Goal: Complete application form: Complete application form

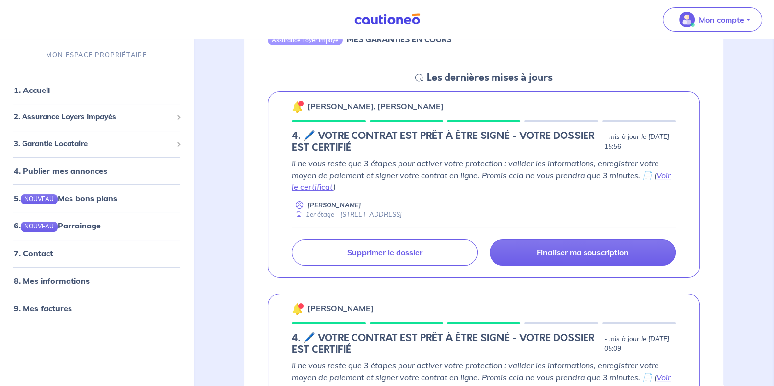
scroll to position [123, 0]
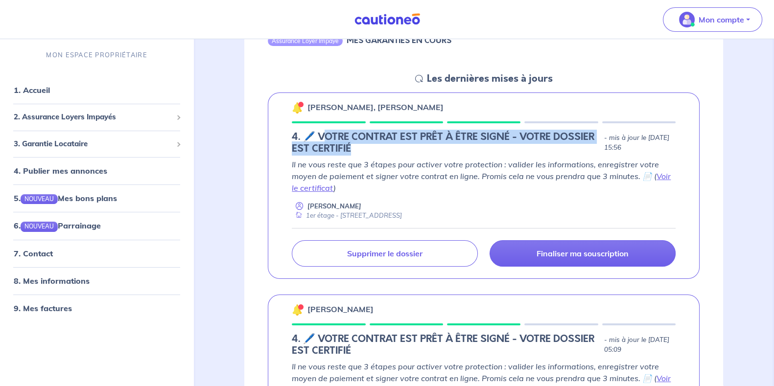
drag, startPoint x: 324, startPoint y: 133, endPoint x: 419, endPoint y: 147, distance: 96.1
click at [420, 146] on h5 "4. 🖊️ VOTRE CONTRAT EST PRÊT À ÊTRE SIGNÉ - VOTRE DOSSIER EST CERTIFIÉ" at bounding box center [446, 143] width 308 height 24
click at [412, 147] on h5 "4. 🖊️ VOTRE CONTRAT EST PRÊT À ÊTRE SIGNÉ - VOTRE DOSSIER EST CERTIFIÉ" at bounding box center [446, 143] width 308 height 24
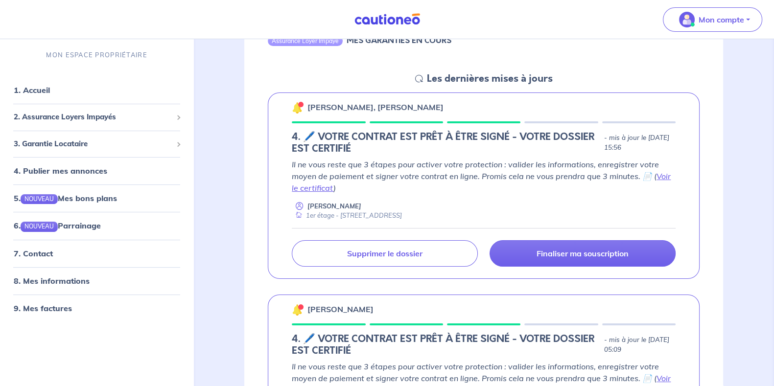
click at [379, 149] on h5 "4. 🖊️ VOTRE CONTRAT EST PRÊT À ÊTRE SIGNÉ - VOTRE DOSSIER EST CERTIFIÉ" at bounding box center [446, 143] width 308 height 24
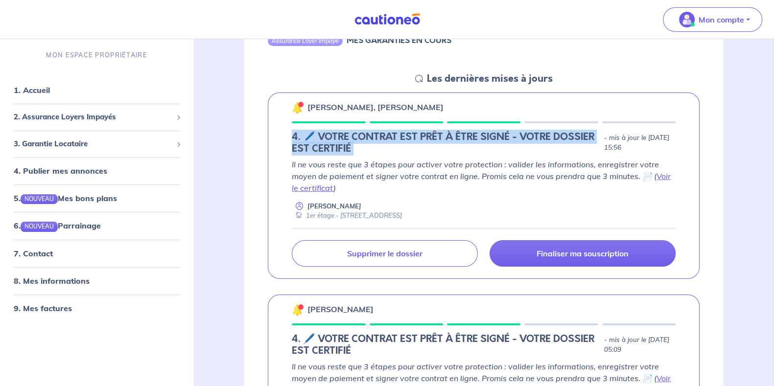
click at [379, 149] on h5 "4. 🖊️ VOTRE CONTRAT EST PRÊT À ÊTRE SIGNÉ - VOTRE DOSSIER EST CERTIFIÉ" at bounding box center [446, 143] width 308 height 24
click at [378, 146] on h5 "4. 🖊️ VOTRE CONTRAT EST PRÊT À ÊTRE SIGNÉ - VOTRE DOSSIER EST CERTIFIÉ" at bounding box center [446, 143] width 308 height 24
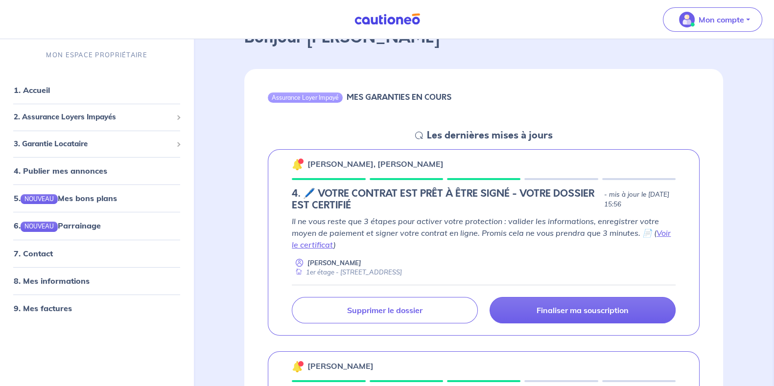
scroll to position [66, 0]
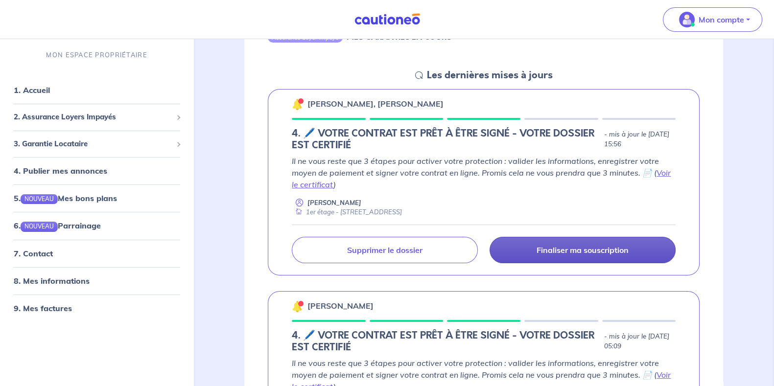
click at [609, 253] on p "Finaliser ma souscription" at bounding box center [583, 250] width 92 height 10
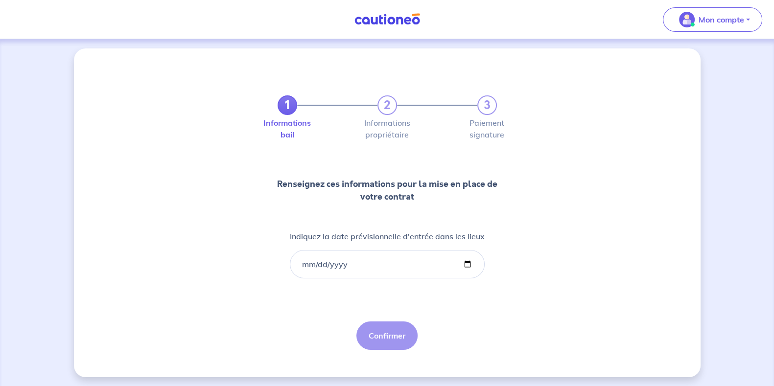
scroll to position [5, 0]
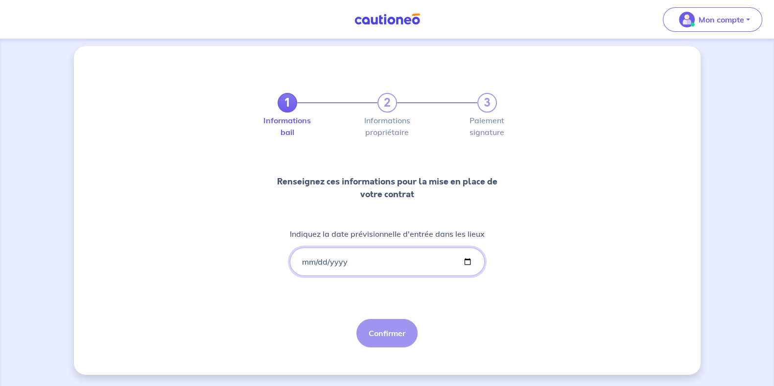
click at [468, 258] on input "Indiquez la date prévisionnelle d'entrée dans les lieux" at bounding box center [387, 262] width 195 height 28
click at [466, 264] on input "Indiquez la date prévisionnelle d'entrée dans les lieux" at bounding box center [387, 262] width 195 height 28
click at [463, 262] on input "Indiquez la date prévisionnelle d'entrée dans les lieux" at bounding box center [387, 262] width 195 height 28
click at [392, 268] on input "Indiquez la date prévisionnelle d'entrée dans les lieux" at bounding box center [387, 262] width 195 height 28
click at [389, 261] on input "Indiquez la date prévisionnelle d'entrée dans les lieux" at bounding box center [387, 262] width 195 height 28
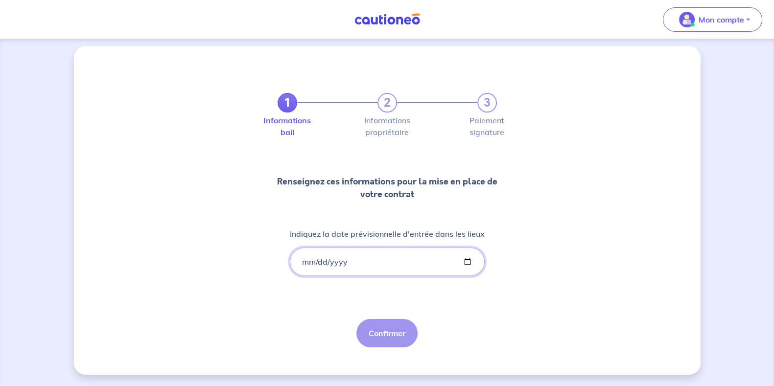
click at [472, 261] on input "Indiquez la date prévisionnelle d'entrée dans les lieux" at bounding box center [387, 262] width 195 height 28
click at [469, 261] on input "Indiquez la date prévisionnelle d'entrée dans les lieux" at bounding box center [387, 262] width 195 height 28
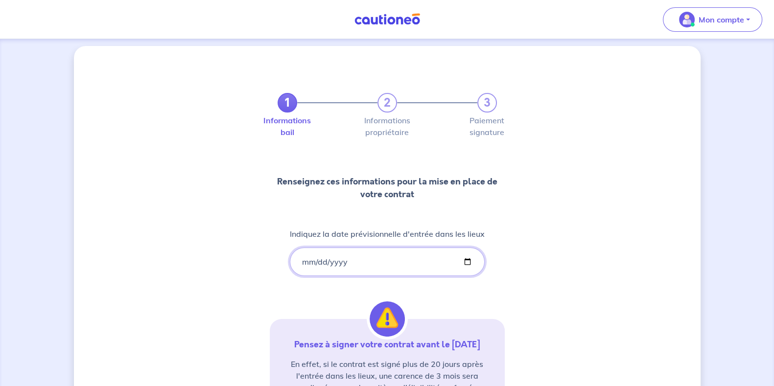
type input "[DATE]"
click at [542, 233] on div "1 2 3 Informations bail Informations propriétaire Paiement signature Renseignez…" at bounding box center [387, 283] width 627 height 474
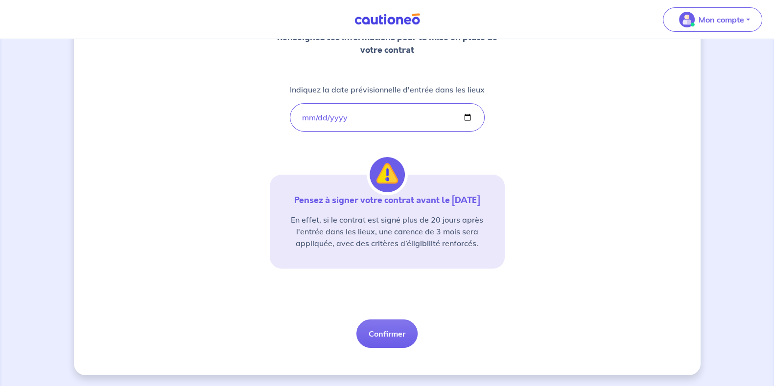
scroll to position [149, 0]
click at [390, 336] on button "Confirmer" at bounding box center [386, 334] width 61 height 28
select select "FR"
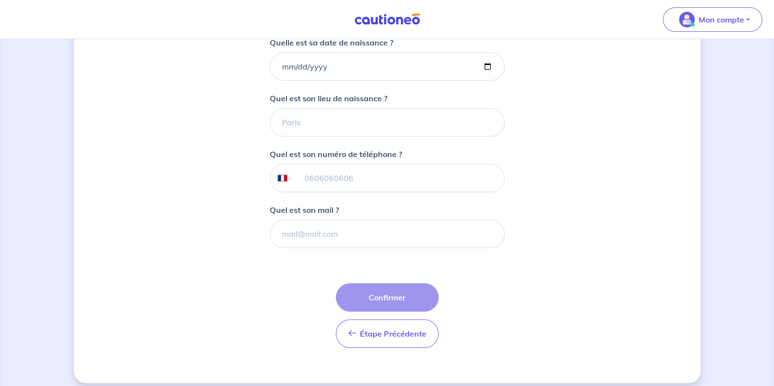
scroll to position [233, 0]
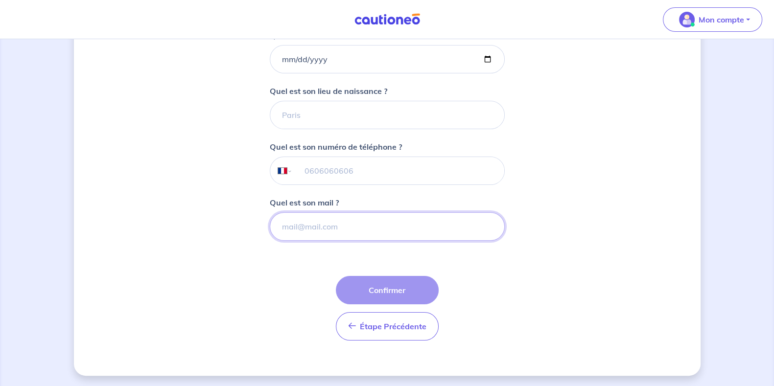
click at [383, 223] on input "Quel est son mail ?" at bounding box center [387, 226] width 235 height 28
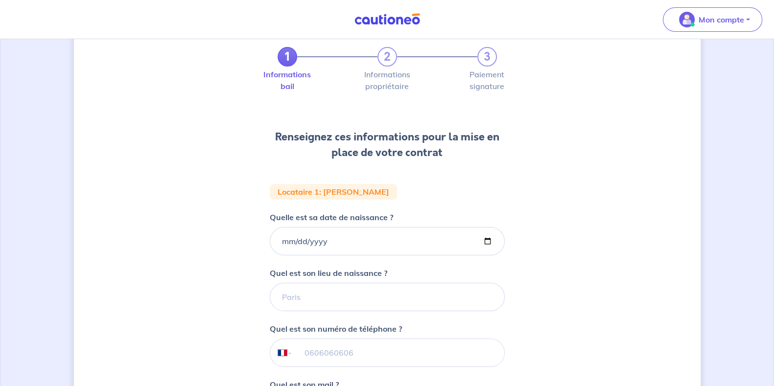
scroll to position [50, 0]
click at [368, 193] on p ": [PERSON_NAME]" at bounding box center [354, 193] width 70 height 8
click at [449, 186] on form "Locataire 1 : [PERSON_NAME] Quelle est sa date de naissance ? Quel est son lieu…" at bounding box center [387, 358] width 235 height 347
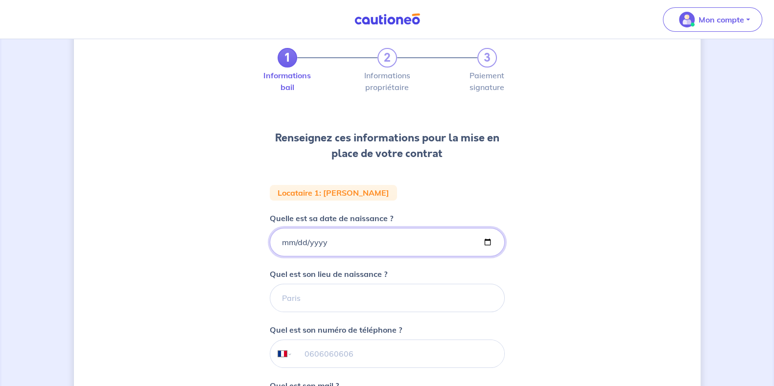
click at [451, 241] on input "Quelle est sa date de naissance ?" at bounding box center [387, 242] width 235 height 28
click at [492, 240] on input "Quelle est sa date de naissance ?" at bounding box center [387, 242] width 235 height 28
click at [488, 241] on input "Quelle est sa date de naissance ?" at bounding box center [387, 242] width 235 height 28
click at [516, 215] on div "1 2 3 Informations bail Informations propriétaire Paiement signature Renseignez…" at bounding box center [387, 280] width 627 height 558
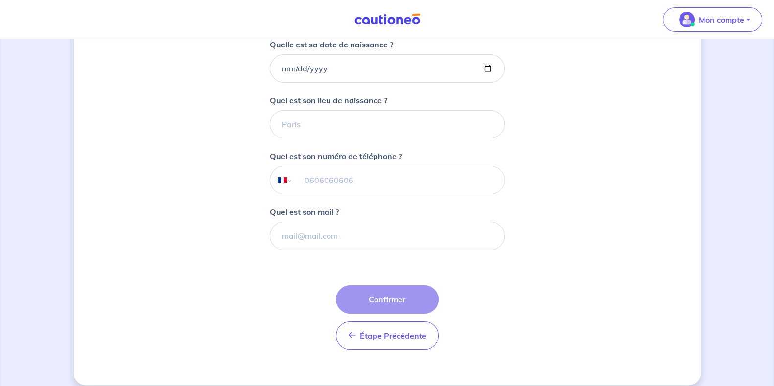
scroll to position [225, 0]
click at [552, 169] on div "1 2 3 Informations bail Informations propriétaire Paiement signature Renseignez…" at bounding box center [387, 105] width 627 height 558
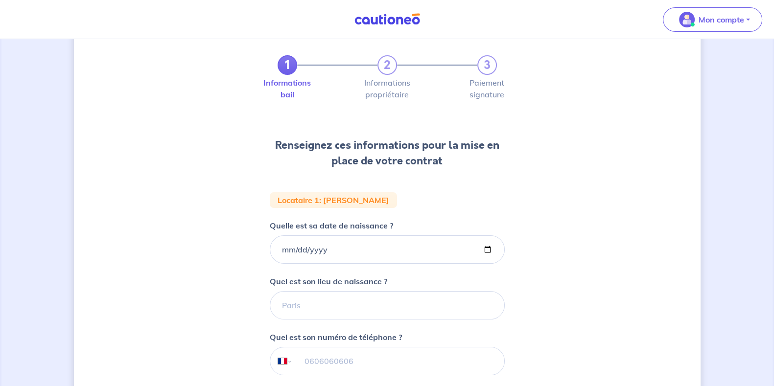
scroll to position [42, 0]
drag, startPoint x: 471, startPoint y: 82, endPoint x: 506, endPoint y: 85, distance: 34.4
click at [506, 85] on div "Informations bail Informations propriétaire Paiement signature" at bounding box center [387, 93] width 247 height 35
click at [526, 115] on div "1 2 3 Informations bail Informations propriétaire Paiement signature Renseignez…" at bounding box center [387, 288] width 627 height 558
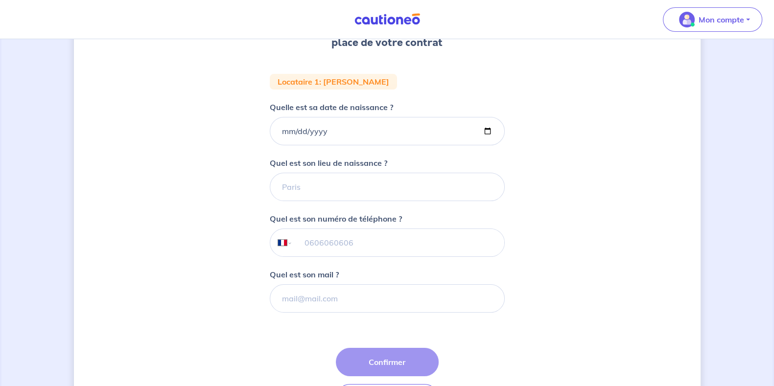
scroll to position [162, 0]
click at [321, 141] on input "Quelle est sa date de naissance ?" at bounding box center [387, 131] width 235 height 28
type input "[DATE]"
click at [327, 187] on input "Quel est son lieu de naissance ?" at bounding box center [387, 186] width 235 height 28
click at [328, 164] on p "Quel est son lieu de naissance ?" at bounding box center [329, 163] width 118 height 12
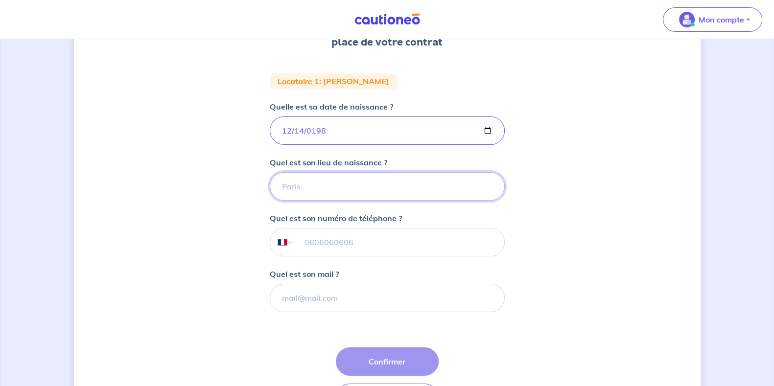
click at [328, 172] on input "Quel est son lieu de naissance ?" at bounding box center [387, 186] width 235 height 28
click at [328, 164] on p "Quel est son lieu de naissance ?" at bounding box center [329, 163] width 118 height 12
click at [328, 172] on input "Quel est son lieu de naissance ?" at bounding box center [387, 186] width 235 height 28
click at [328, 164] on p "Quel est son lieu de naissance ?" at bounding box center [329, 163] width 118 height 12
click at [328, 172] on input "Quel est son lieu de naissance ?" at bounding box center [387, 186] width 235 height 28
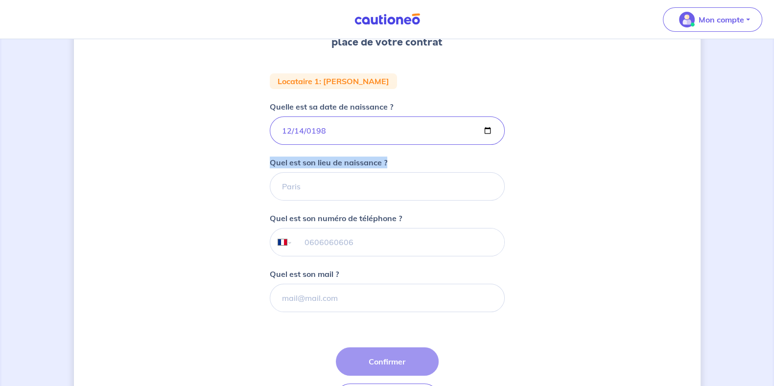
click at [345, 162] on p "Quel est son lieu de naissance ?" at bounding box center [329, 163] width 118 height 12
click at [345, 172] on input "Quel est son lieu de naissance ?" at bounding box center [387, 186] width 235 height 28
click at [376, 160] on p "Quel est son lieu de naissance ?" at bounding box center [329, 163] width 118 height 12
click at [376, 172] on input "Quel est son lieu de naissance ?" at bounding box center [387, 186] width 235 height 28
click at [376, 160] on p "Quel est son lieu de naissance ?" at bounding box center [329, 163] width 118 height 12
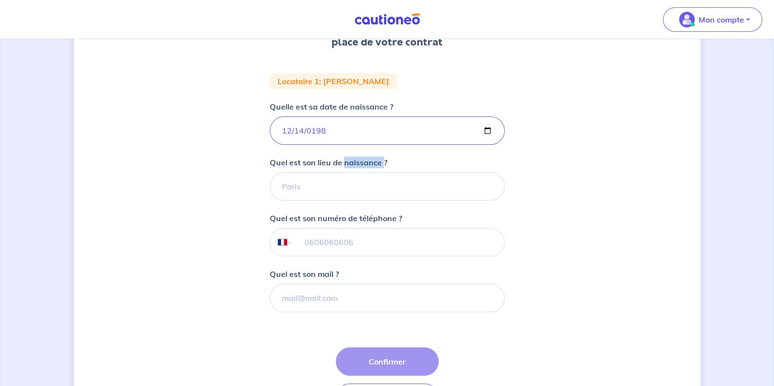
click at [376, 172] on input "Quel est son lieu de naissance ?" at bounding box center [387, 186] width 235 height 28
click at [376, 160] on p "Quel est son lieu de naissance ?" at bounding box center [329, 163] width 118 height 12
click at [376, 172] on input "Quel est son lieu de naissance ?" at bounding box center [387, 186] width 235 height 28
click at [376, 160] on p "Quel est son lieu de naissance ?" at bounding box center [329, 163] width 118 height 12
click at [376, 172] on input "Quel est son lieu de naissance ?" at bounding box center [387, 186] width 235 height 28
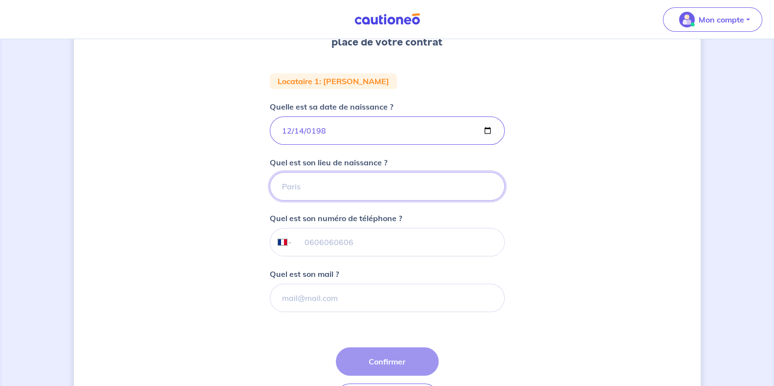
click at [370, 177] on input "Quel est son lieu de naissance ?" at bounding box center [387, 186] width 235 height 28
click at [348, 193] on input "Quel est son lieu de naissance ?" at bounding box center [387, 186] width 235 height 28
type input "[GEOGRAPHIC_DATA]"
click at [669, 190] on div "1 2 3 Informations bail Informations propriétaire Paiement signature Renseignez…" at bounding box center [387, 168] width 627 height 558
click at [365, 246] on input "tel" at bounding box center [398, 242] width 212 height 27
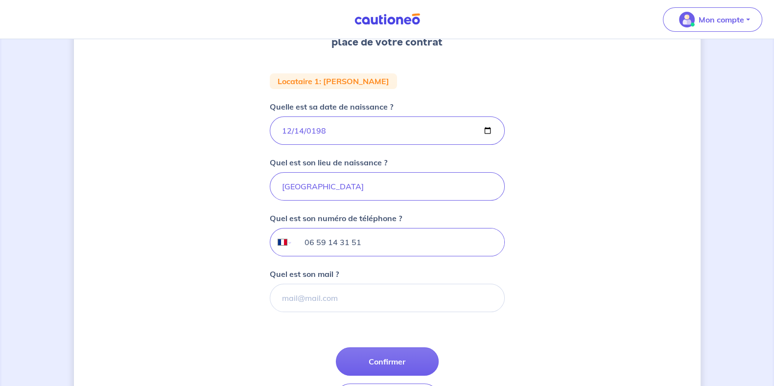
type input "06 59 14 31 51"
click at [543, 230] on div "1 2 3 Informations bail Informations propriétaire Paiement signature Renseignez…" at bounding box center [387, 168] width 627 height 558
click at [386, 305] on input "Quel est son mail ?" at bounding box center [387, 298] width 235 height 28
click at [339, 295] on input "Quel est son mail ?" at bounding box center [387, 298] width 235 height 28
click at [213, 279] on div "1 2 3 Informations bail Informations propriétaire Paiement signature Renseignez…" at bounding box center [387, 168] width 627 height 558
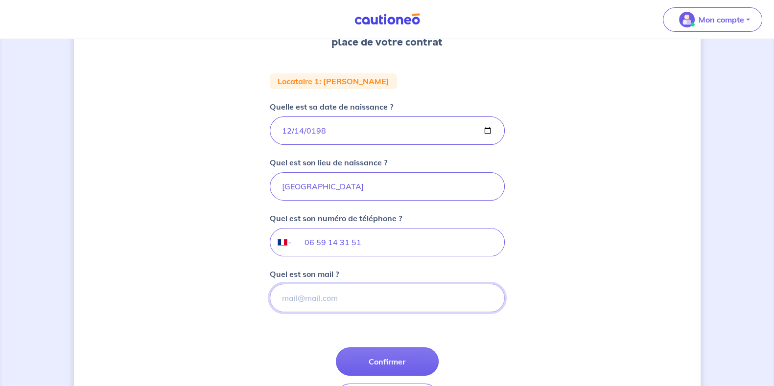
click at [318, 294] on input "Quel est son mail ?" at bounding box center [387, 298] width 235 height 28
paste input "[EMAIL_ADDRESS][DOMAIN_NAME]"
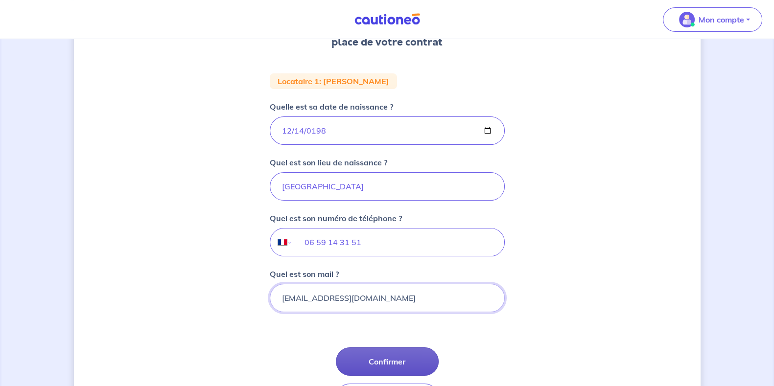
type input "[EMAIL_ADDRESS][DOMAIN_NAME]"
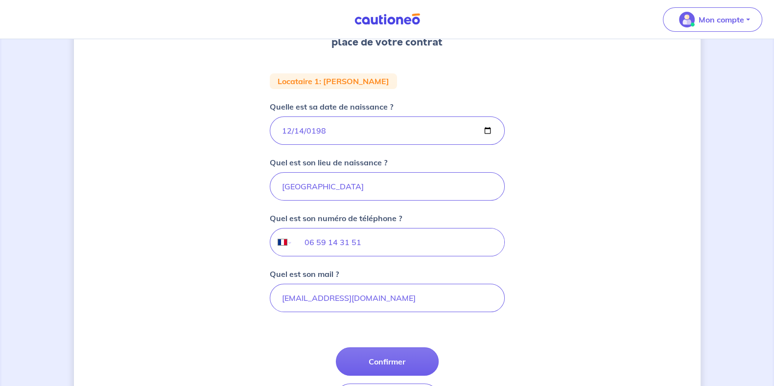
click at [370, 369] on button "Confirmer" at bounding box center [387, 362] width 103 height 28
select select "FR"
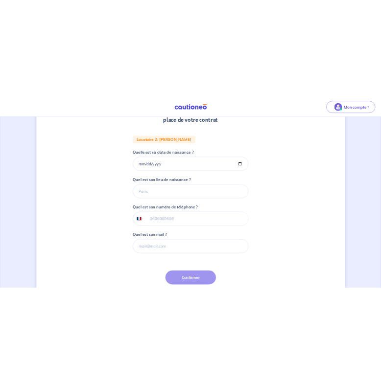
scroll to position [157, 0]
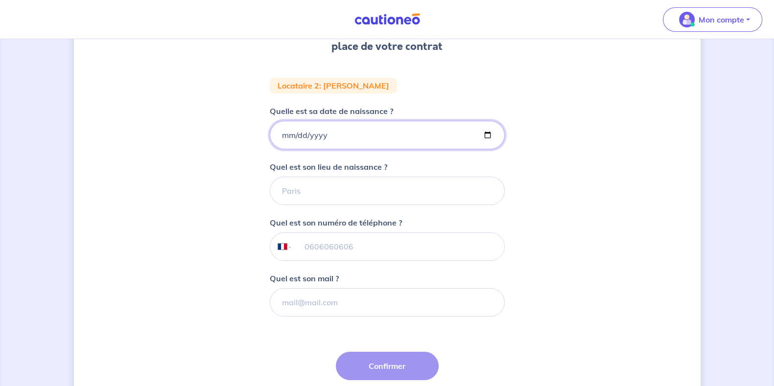
click at [349, 136] on input "Quelle est sa date de naissance ?" at bounding box center [387, 135] width 235 height 28
type input "[DATE]"
click at [354, 192] on input "Quel est son lieu de naissance ?" at bounding box center [387, 191] width 235 height 28
click at [326, 197] on input "Quel est son lieu de naissance ?" at bounding box center [387, 191] width 235 height 28
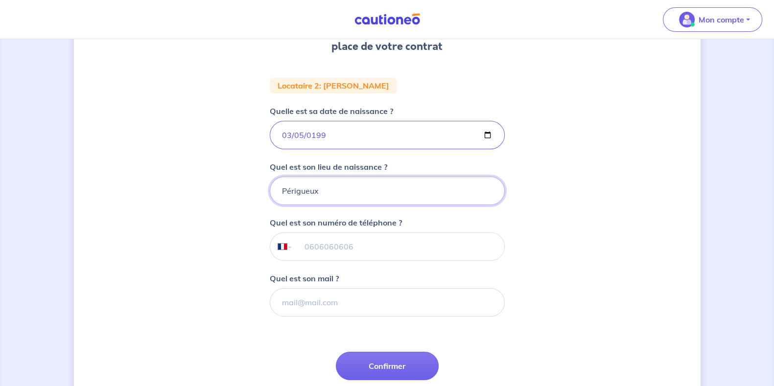
type input "Périgueux"
click at [360, 239] on input "tel" at bounding box center [398, 246] width 212 height 27
click at [507, 249] on div "1 2 3 Informations bail Informations propriétaire Paiement signature Renseignez…" at bounding box center [387, 173] width 627 height 558
click at [316, 254] on input "tel" at bounding box center [398, 246] width 212 height 27
paste input "07 70 48 02 30"
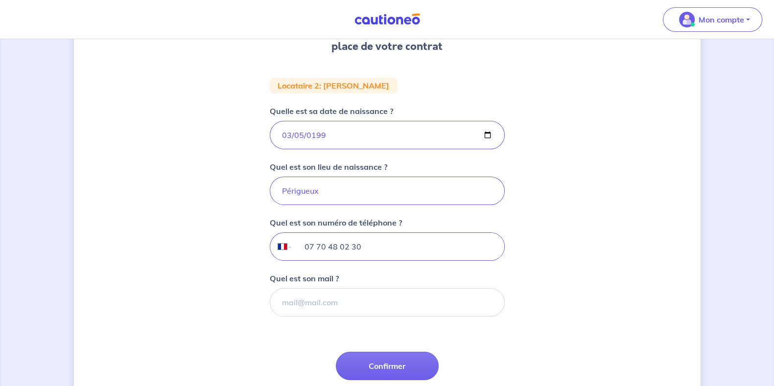
type input "07 70 48 02 30"
click at [324, 298] on input "Quel est son mail ?" at bounding box center [387, 302] width 235 height 28
click at [335, 310] on input "Quel est son mail ?" at bounding box center [387, 302] width 235 height 28
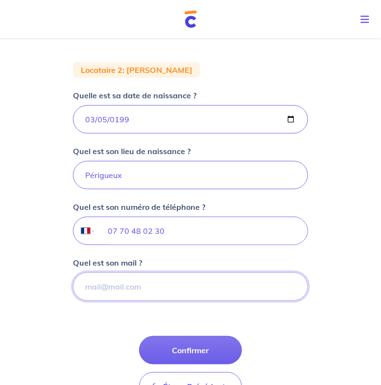
click at [140, 284] on input "Quel est son mail ?" at bounding box center [190, 287] width 235 height 28
click at [127, 285] on input "[EMAIL_ADDRESS][DOMAIN_NAME]" at bounding box center [190, 287] width 235 height 28
click at [171, 284] on input "[EMAIL_ADDRESS][DOMAIN_NAME]" at bounding box center [190, 287] width 235 height 28
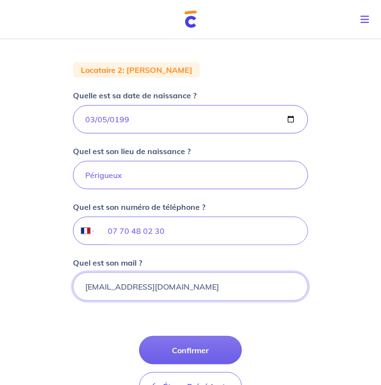
type input "[EMAIL_ADDRESS][DOMAIN_NAME]"
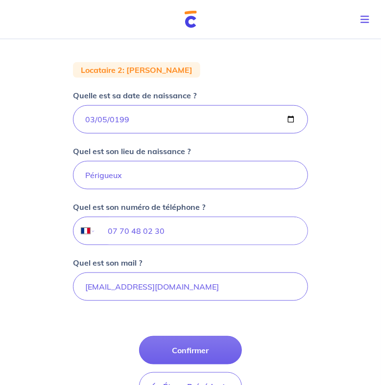
click at [157, 314] on form "Locataire 2 : [PERSON_NAME] Quelle est sa date de naissance ? [DEMOGRAPHIC_DATA…" at bounding box center [190, 235] width 235 height 347
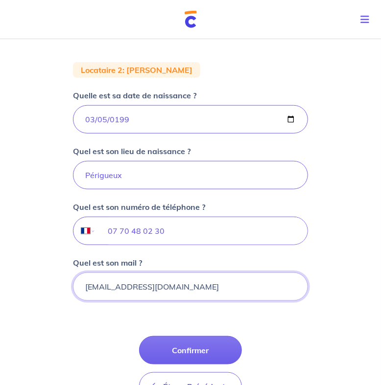
click at [175, 288] on input "[EMAIL_ADDRESS][DOMAIN_NAME]" at bounding box center [190, 287] width 235 height 28
click at [186, 287] on input "[EMAIL_ADDRESS][DOMAIN_NAME]" at bounding box center [190, 287] width 235 height 28
click at [191, 280] on input "[EMAIL_ADDRESS][DOMAIN_NAME]" at bounding box center [190, 287] width 235 height 28
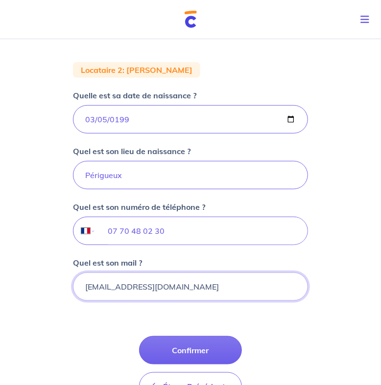
click at [191, 280] on input "[EMAIL_ADDRESS][DOMAIN_NAME]" at bounding box center [190, 287] width 235 height 28
click at [186, 287] on input "[EMAIL_ADDRESS][DOMAIN_NAME]" at bounding box center [190, 287] width 235 height 28
click at [188, 285] on input "[EMAIL_ADDRESS][DOMAIN_NAME]" at bounding box center [190, 287] width 235 height 28
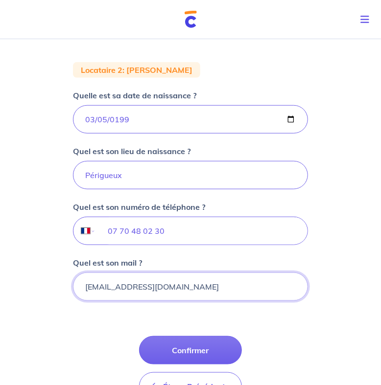
click at [188, 285] on input "[EMAIL_ADDRESS][DOMAIN_NAME]" at bounding box center [190, 287] width 235 height 28
click at [153, 287] on input "[EMAIL_ADDRESS][DOMAIN_NAME]" at bounding box center [190, 287] width 235 height 28
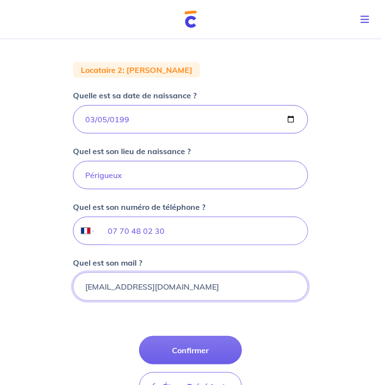
click at [215, 285] on input "[EMAIL_ADDRESS][DOMAIN_NAME]" at bounding box center [190, 287] width 235 height 28
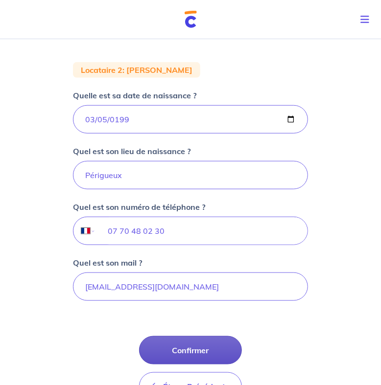
click at [217, 344] on button "Confirmer" at bounding box center [190, 350] width 103 height 28
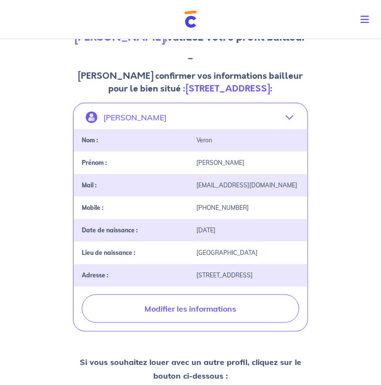
scroll to position [120, 0]
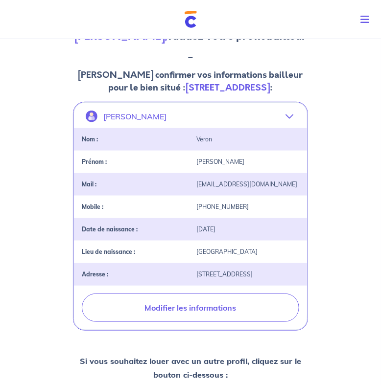
drag, startPoint x: 195, startPoint y: 287, endPoint x: 254, endPoint y: 287, distance: 58.8
click at [254, 278] on div "[STREET_ADDRESS]" at bounding box center [247, 274] width 115 height 7
click at [263, 278] on div "[STREET_ADDRESS]" at bounding box center [247, 274] width 115 height 7
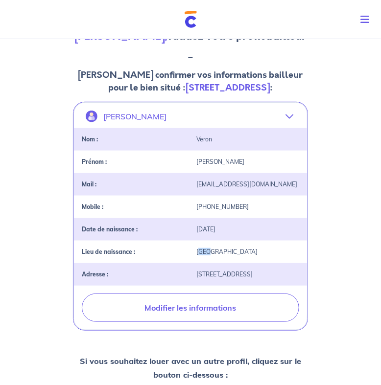
drag, startPoint x: 199, startPoint y: 263, endPoint x: 207, endPoint y: 264, distance: 8.5
click at [207, 256] on div "[GEOGRAPHIC_DATA]" at bounding box center [247, 252] width 115 height 7
click at [215, 286] on div "Adresse : [STREET_ADDRESS]" at bounding box center [190, 274] width 233 height 23
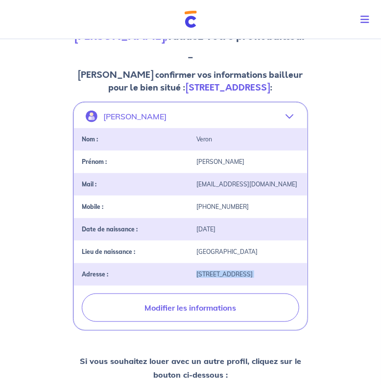
click at [233, 278] on div "[STREET_ADDRESS]" at bounding box center [247, 274] width 115 height 7
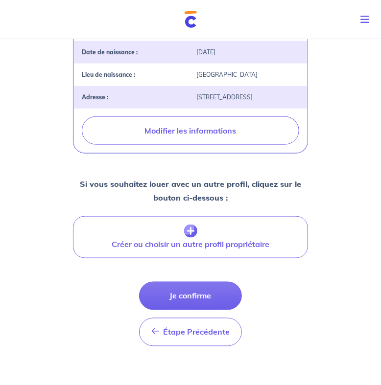
click at [209, 203] on strong "Si vous souhaitez louer avec un autre profil, cliquez sur le bouton ci-dessous :" at bounding box center [190, 191] width 221 height 24
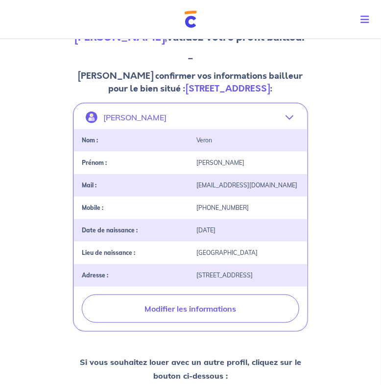
scroll to position [118, 0]
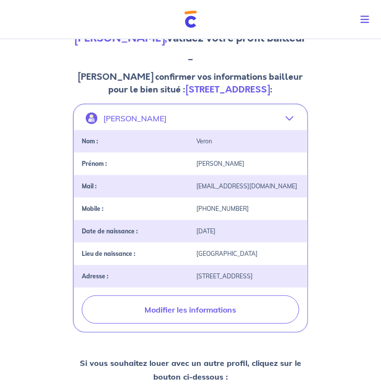
click at [49, 254] on div "2 3 Informations bail Informations propriétaire Paiement signature [PERSON_NAME…" at bounding box center [190, 247] width 381 height 660
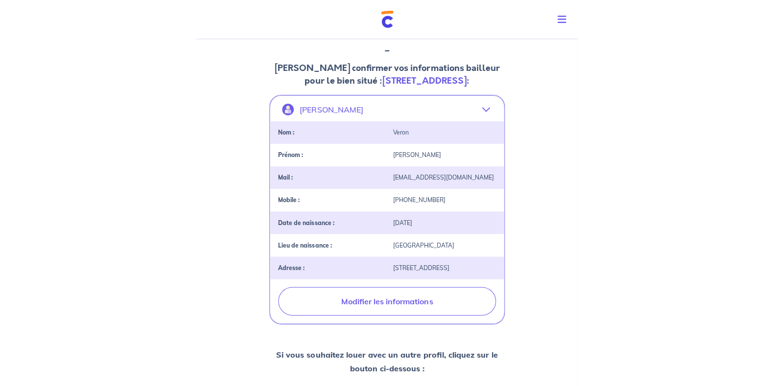
scroll to position [138, 0]
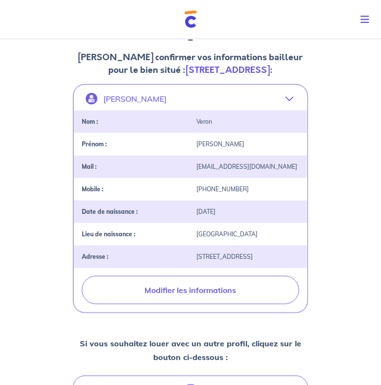
click at [186, 73] on strong "[STREET_ADDRESS]" at bounding box center [228, 70] width 84 height 13
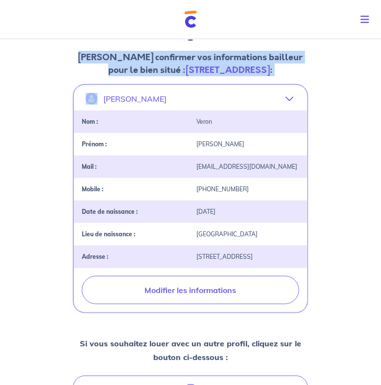
click at [186, 72] on strong "[STREET_ADDRESS]" at bounding box center [228, 70] width 84 height 13
drag, startPoint x: 141, startPoint y: 68, endPoint x: 295, endPoint y: 69, distance: 153.7
click at [295, 69] on p "[PERSON_NAME] confirmer vos informations bailleur pour le bien situé : [STREET_…" at bounding box center [190, 63] width 235 height 25
click at [254, 66] on strong "[STREET_ADDRESS]" at bounding box center [228, 70] width 84 height 13
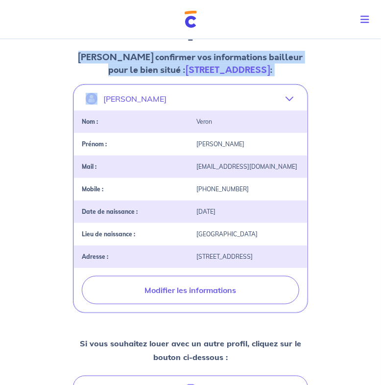
click at [254, 66] on strong "[STREET_ADDRESS]" at bounding box center [228, 70] width 84 height 13
click at [253, 67] on strong "[STREET_ADDRESS]" at bounding box center [228, 70] width 84 height 13
click at [253, 68] on strong "[STREET_ADDRESS]" at bounding box center [228, 70] width 84 height 13
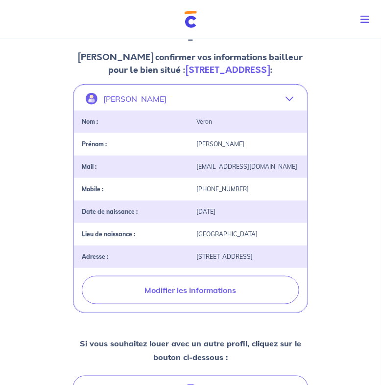
click at [253, 68] on strong "[STREET_ADDRESS]" at bounding box center [228, 70] width 84 height 13
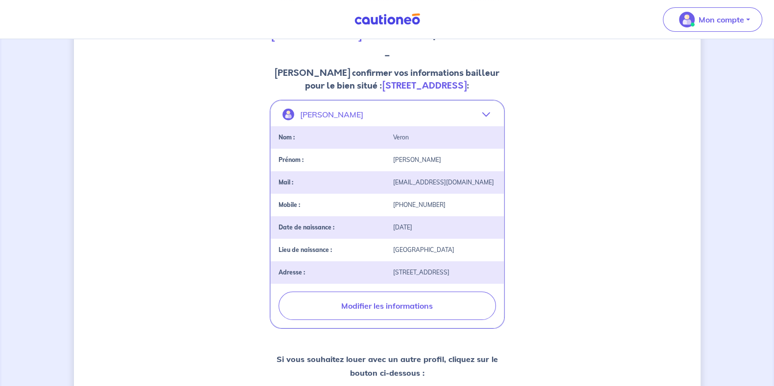
click at [413, 81] on strong "[STREET_ADDRESS]" at bounding box center [424, 85] width 84 height 13
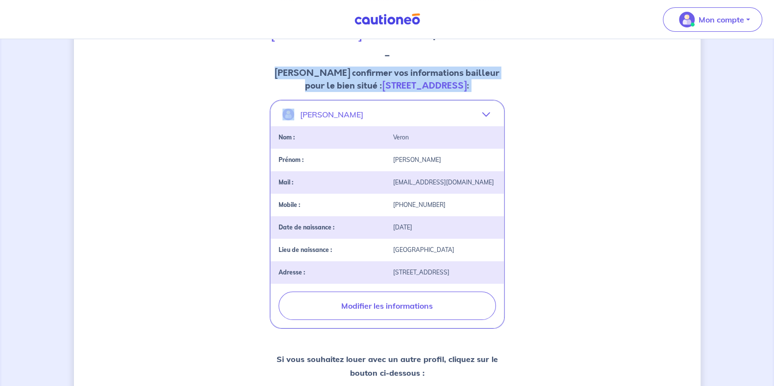
click at [413, 81] on strong "[STREET_ADDRESS]" at bounding box center [424, 85] width 84 height 13
click at [401, 81] on strong "[STREET_ADDRESS]" at bounding box center [424, 85] width 84 height 13
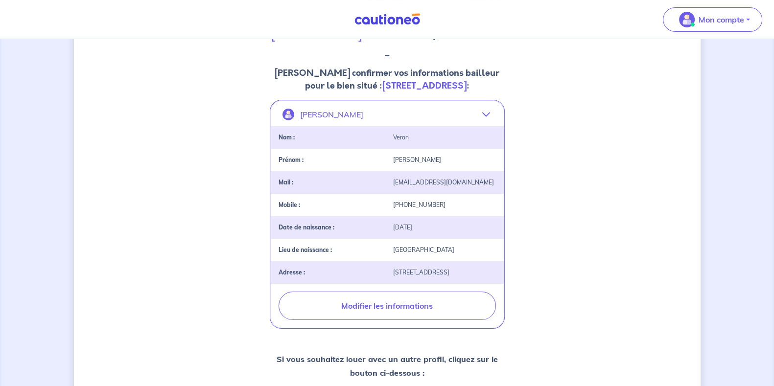
drag, startPoint x: 403, startPoint y: 284, endPoint x: 482, endPoint y: 283, distance: 79.3
click at [482, 276] on div "[STREET_ADDRESS]" at bounding box center [444, 272] width 115 height 7
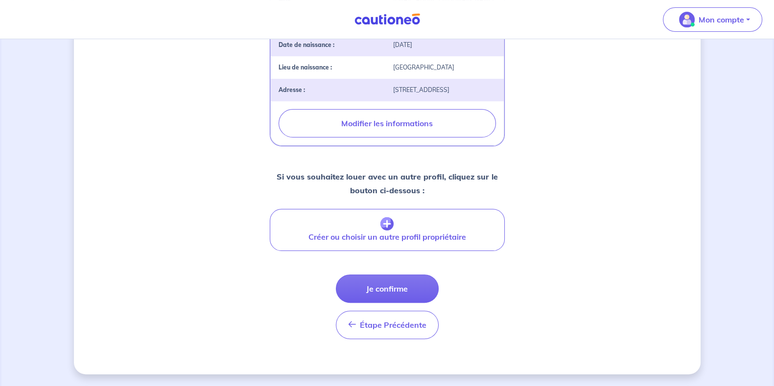
click at [530, 218] on div "2 3 Informations bail Informations propriétaire Paiement signature [PERSON_NAME…" at bounding box center [387, 52] width 627 height 644
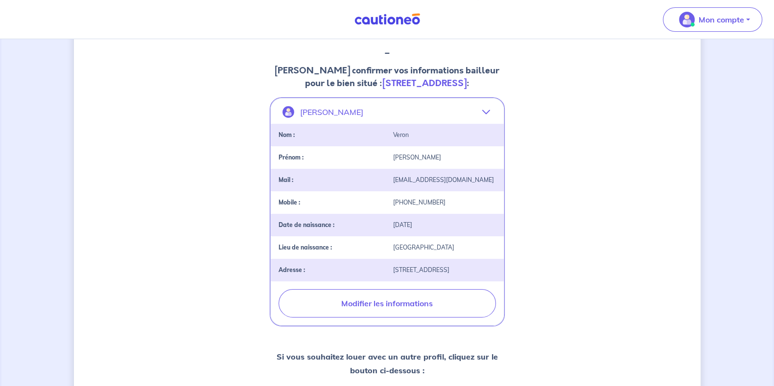
scroll to position [140, 0]
drag, startPoint x: 394, startPoint y: 192, endPoint x: 482, endPoint y: 193, distance: 87.6
click at [482, 184] on div "[EMAIL_ADDRESS][DOMAIN_NAME]" at bounding box center [444, 180] width 115 height 7
drag, startPoint x: 430, startPoint y: 215, endPoint x: 442, endPoint y: 222, distance: 13.6
click at [445, 207] on div "[PHONE_NUMBER]" at bounding box center [444, 203] width 115 height 7
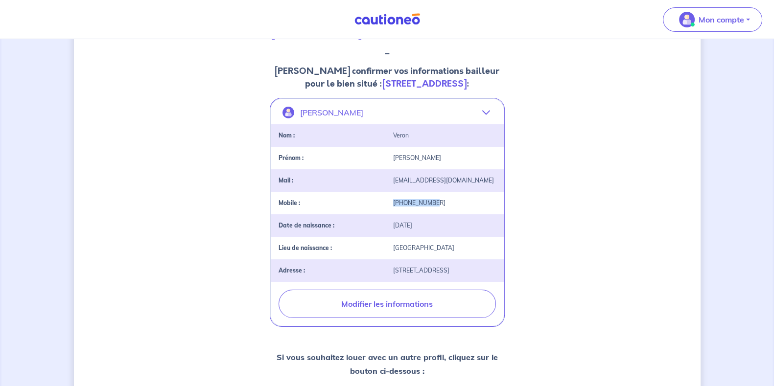
drag, startPoint x: 397, startPoint y: 241, endPoint x: 431, endPoint y: 239, distance: 33.8
click at [431, 229] on div "[DATE]" at bounding box center [444, 225] width 115 height 7
click at [400, 252] on div "[GEOGRAPHIC_DATA]" at bounding box center [444, 248] width 115 height 7
drag, startPoint x: 392, startPoint y: 261, endPoint x: 411, endPoint y: 264, distance: 19.8
click at [410, 252] on div "[GEOGRAPHIC_DATA]" at bounding box center [444, 248] width 115 height 7
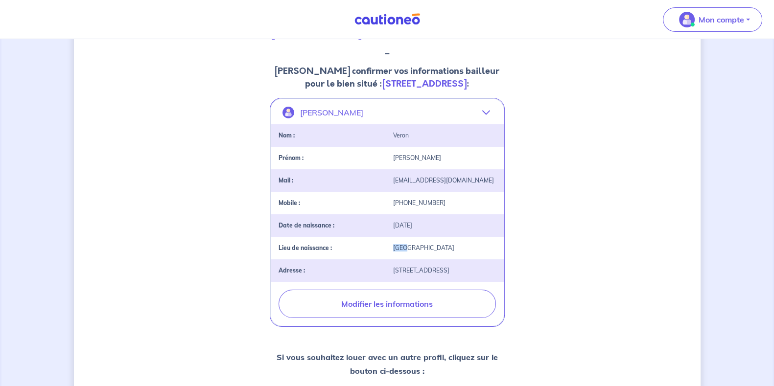
drag, startPoint x: 398, startPoint y: 285, endPoint x: 481, endPoint y: 287, distance: 83.3
click at [481, 282] on div "Adresse : [STREET_ADDRESS]" at bounding box center [387, 270] width 233 height 23
drag, startPoint x: 480, startPoint y: 287, endPoint x: 452, endPoint y: 284, distance: 28.5
click at [480, 282] on div "Adresse : [STREET_ADDRESS]" at bounding box center [387, 270] width 233 height 23
click at [450, 274] on div "[STREET_ADDRESS]" at bounding box center [444, 270] width 115 height 7
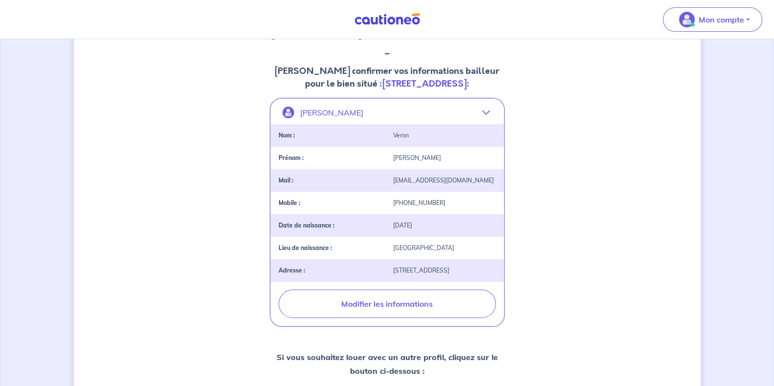
click at [450, 274] on div "[STREET_ADDRESS]" at bounding box center [444, 270] width 115 height 7
click at [518, 280] on div "2 3 Informations bail Informations propriétaire Paiement signature [PERSON_NAME…" at bounding box center [387, 233] width 627 height 644
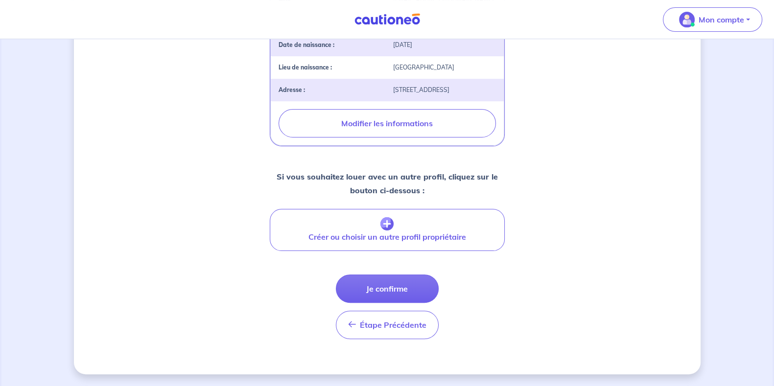
scroll to position [328, 0]
click at [413, 292] on button "Je confirme" at bounding box center [387, 289] width 103 height 28
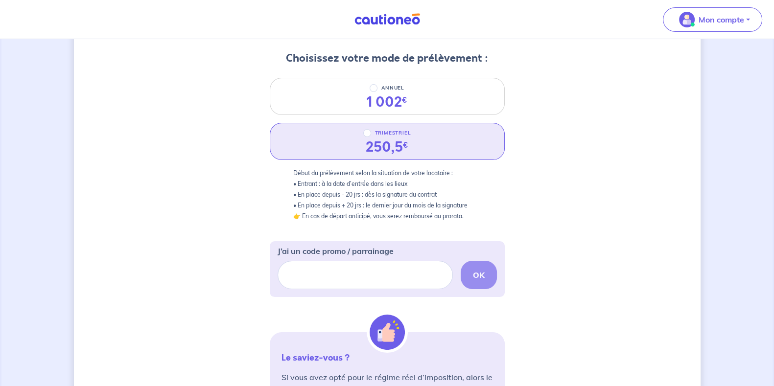
click at [373, 142] on div "250,5 €" at bounding box center [387, 147] width 43 height 17
radio input "true"
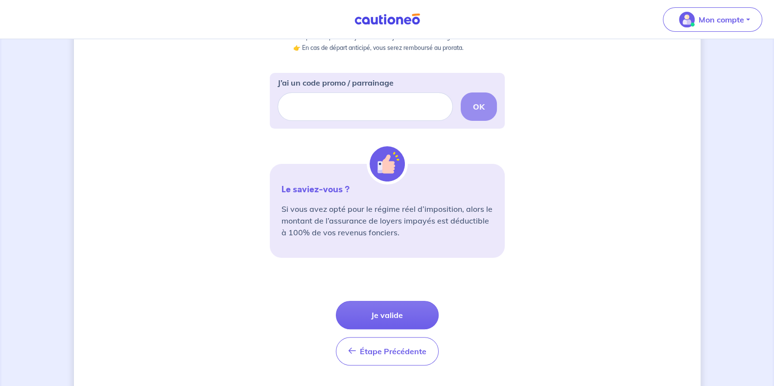
scroll to position [285, 0]
click at [440, 227] on p "Si vous avez opté pour le régime réel d’imposition, alors le montant de l’assur…" at bounding box center [388, 221] width 212 height 35
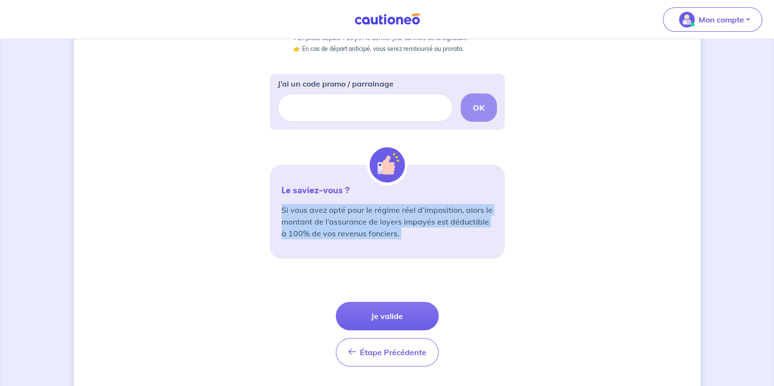
click at [440, 227] on p "Si vous avez opté pour le régime réel d’imposition, alors le montant de l’assur…" at bounding box center [388, 221] width 212 height 35
click at [571, 214] on div "2 3 Informations bail Informations propriétaire Paiement signature Choisissez v…" at bounding box center [387, 83] width 627 height 636
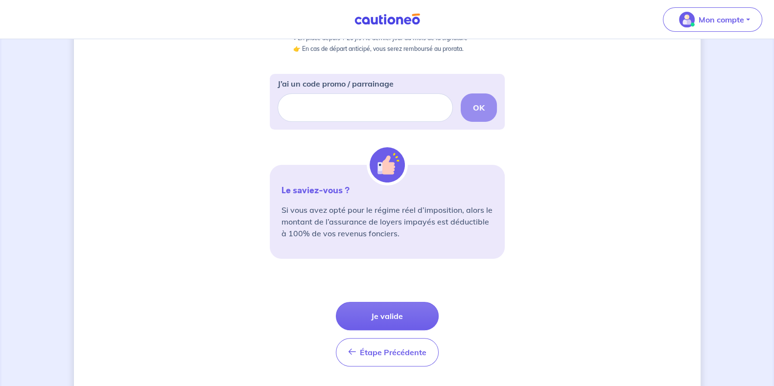
click at [530, 270] on div "2 3 Informations bail Informations propriétaire Paiement signature Choisissez v…" at bounding box center [387, 83] width 627 height 636
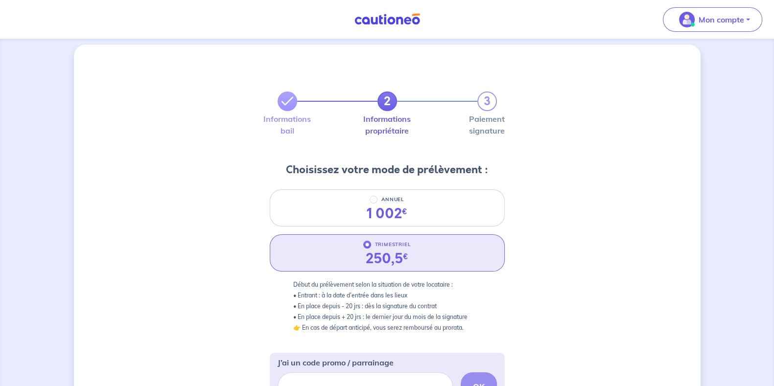
scroll to position [0, 0]
